Goal: Book appointment/travel/reservation

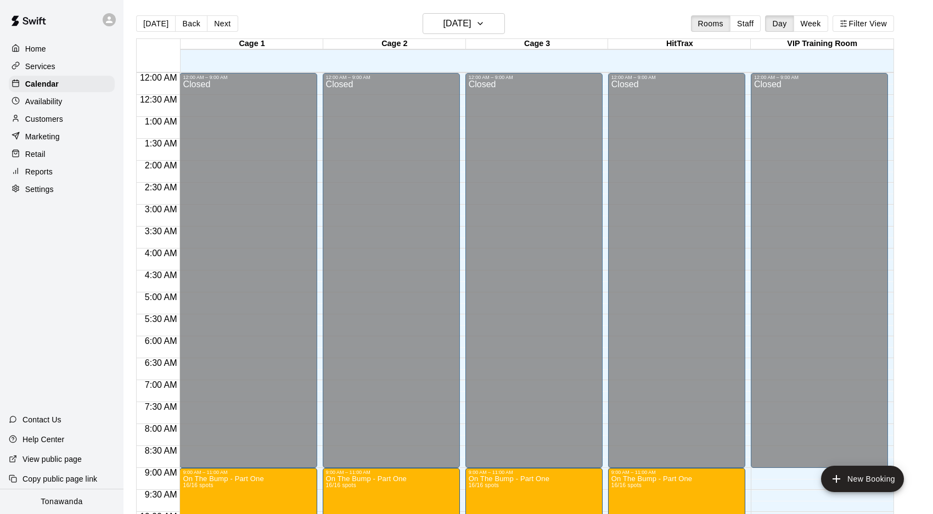
scroll to position [327, 0]
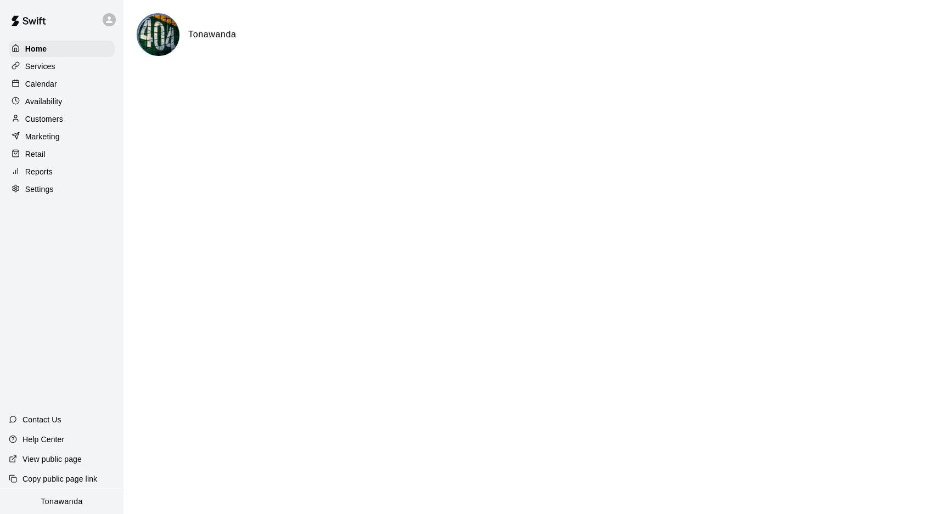
click at [41, 82] on p "Calendar" at bounding box center [41, 83] width 32 height 11
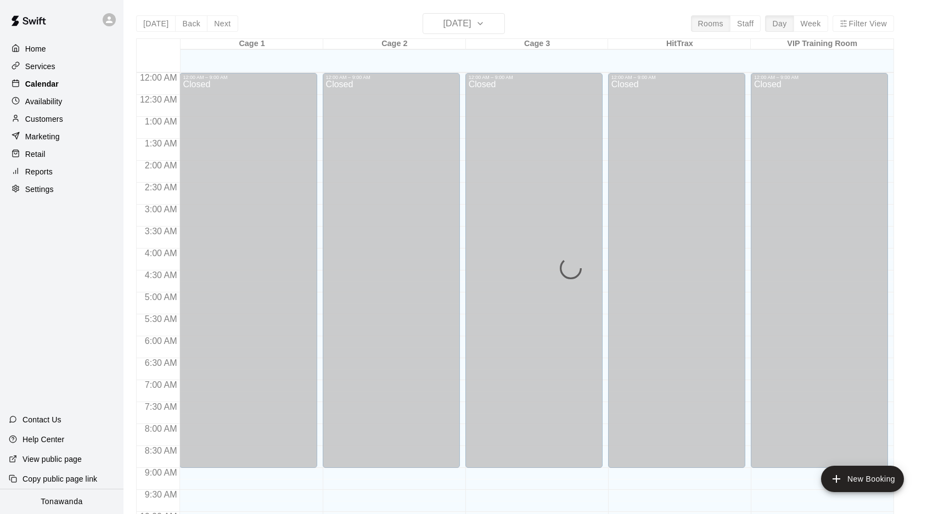
scroll to position [566, 0]
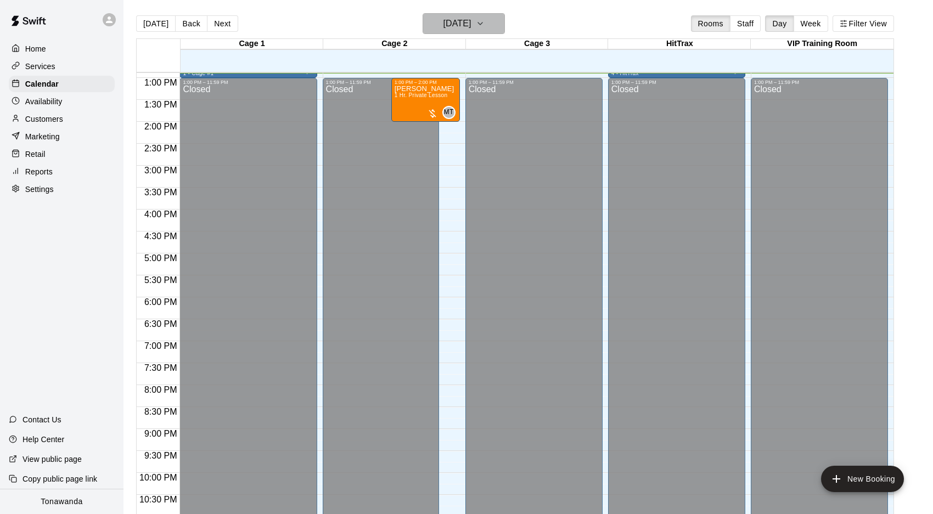
click at [461, 25] on h6 "[DATE]" at bounding box center [457, 23] width 28 height 15
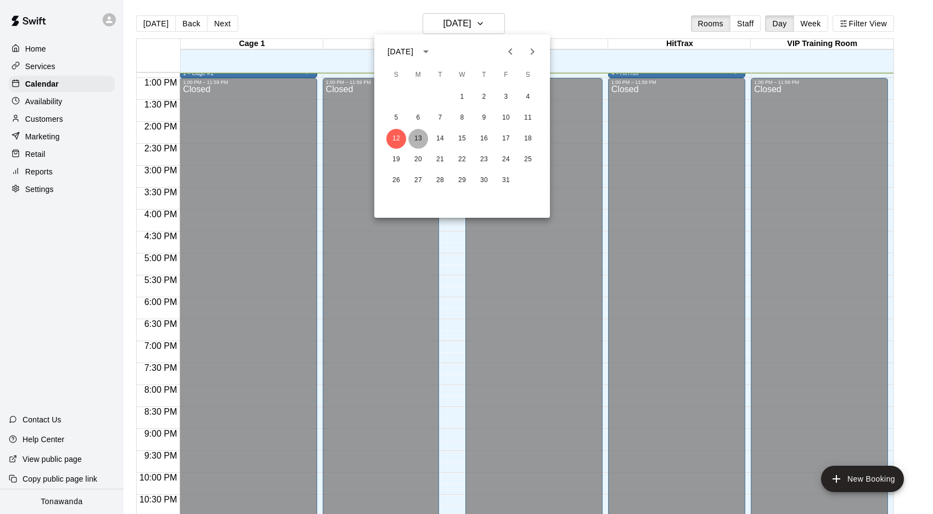
click at [418, 139] on button "13" at bounding box center [418, 139] width 20 height 20
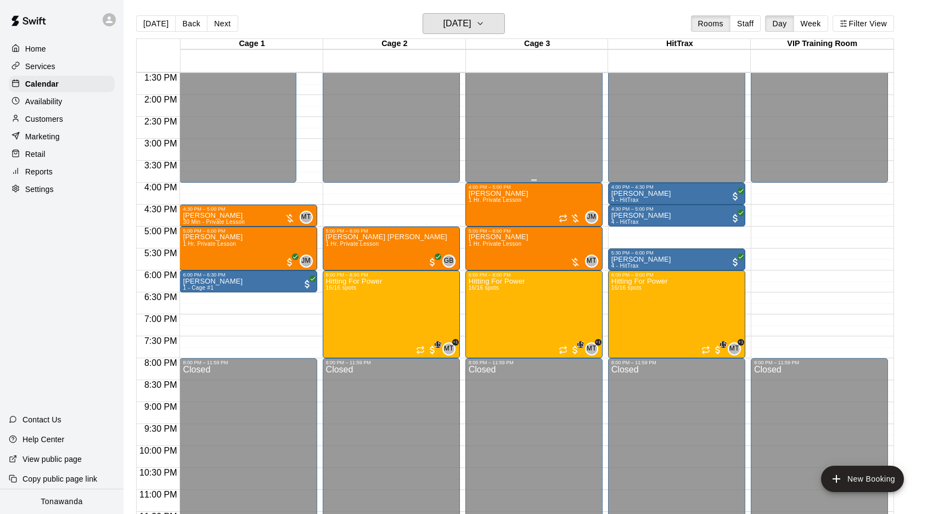
scroll to position [600, 0]
